Goal: Task Accomplishment & Management: Use online tool/utility

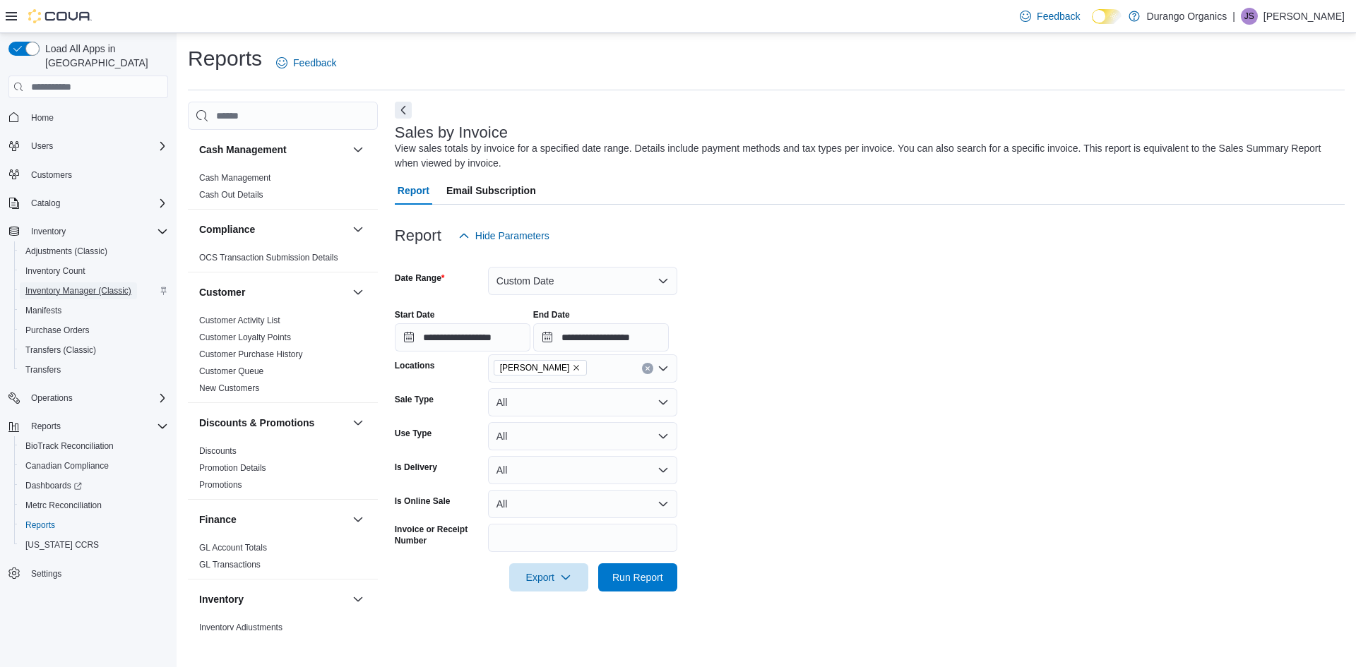
click at [71, 285] on span "Inventory Manager (Classic)" at bounding box center [78, 290] width 106 height 11
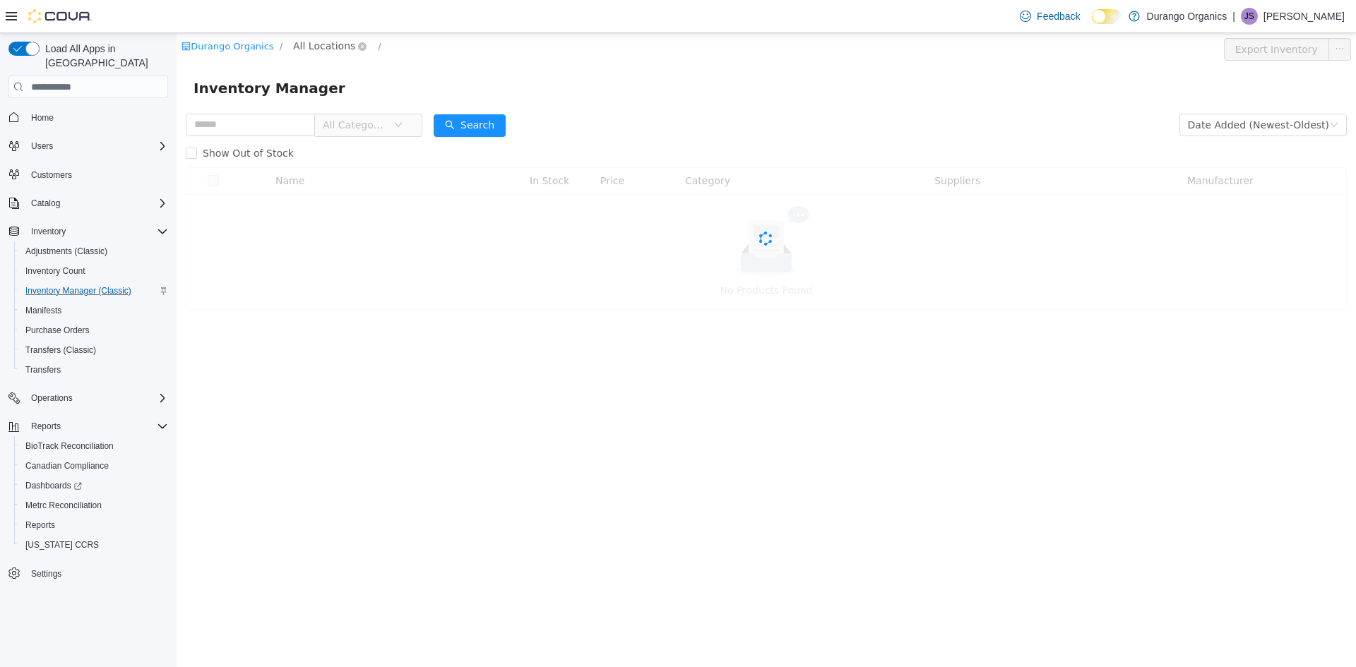
click at [313, 52] on span "All Locations" at bounding box center [324, 46] width 62 height 16
click at [340, 125] on span "[PERSON_NAME]" at bounding box center [359, 122] width 82 height 11
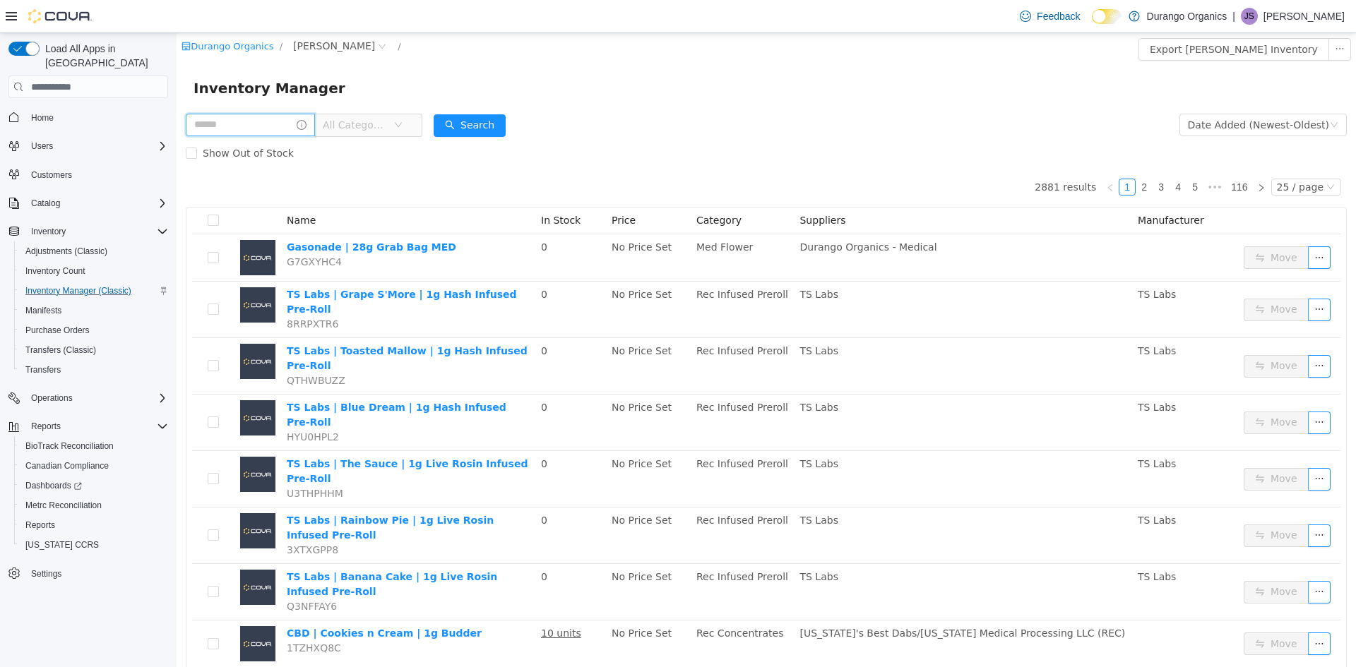
click at [262, 129] on input "text" at bounding box center [250, 125] width 129 height 23
type input "****"
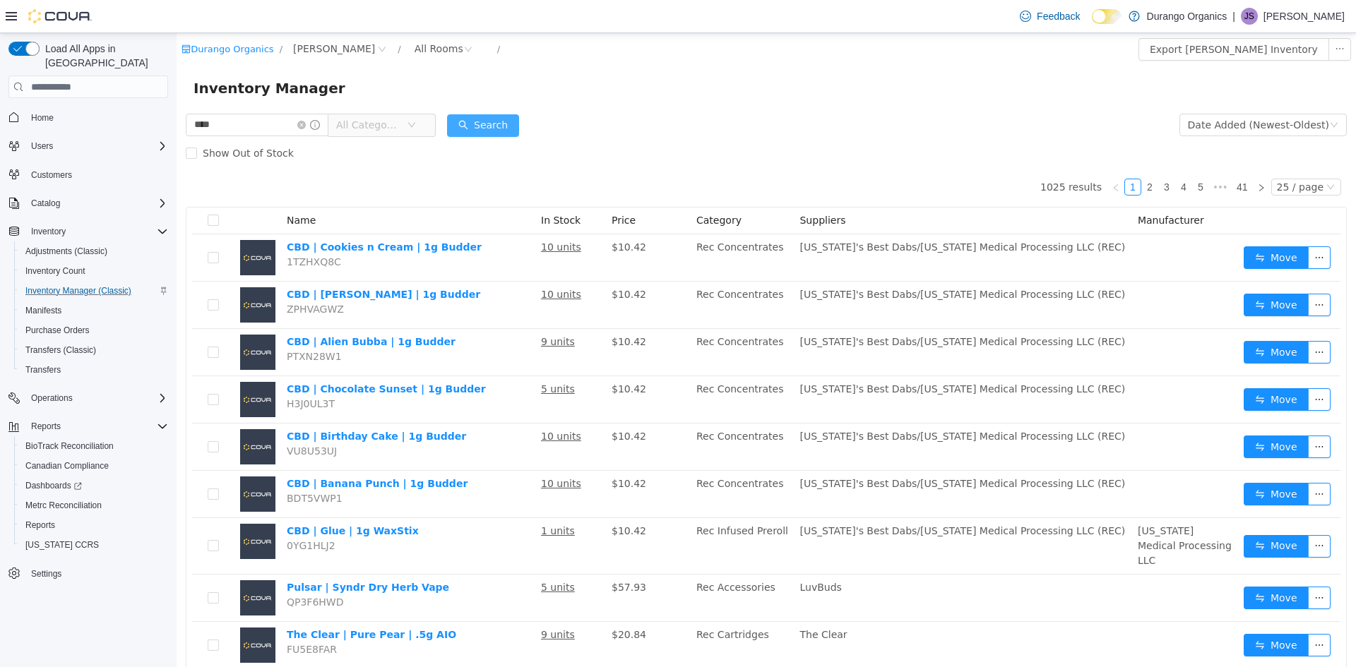
click at [494, 120] on button "Search" at bounding box center [483, 125] width 72 height 23
